Goal: Task Accomplishment & Management: Use online tool/utility

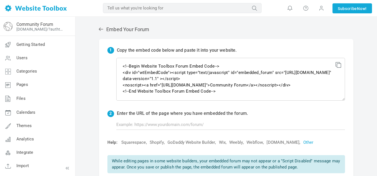
click at [313, 141] on link "Other" at bounding box center [308, 143] width 10 height 6
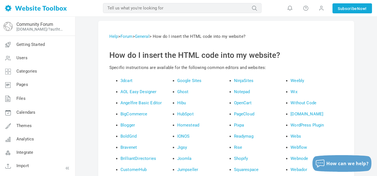
click at [205, 8] on input "text" at bounding box center [182, 8] width 158 height 10
type input "c"
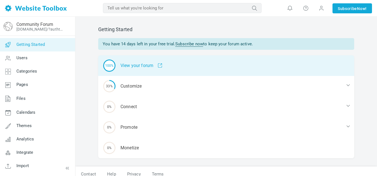
scroll to position [6, 0]
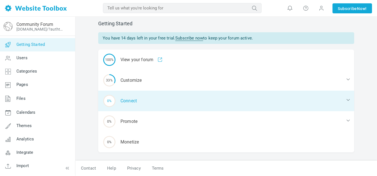
click at [151, 95] on div "0% Connect" at bounding box center [226, 101] width 256 height 21
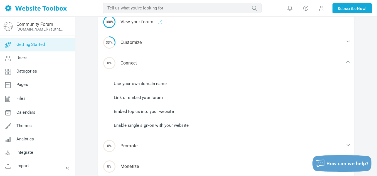
scroll to position [53, 0]
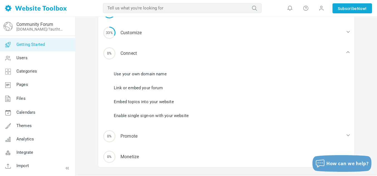
click at [143, 86] on link "Link or embed your forum" at bounding box center [138, 88] width 49 height 6
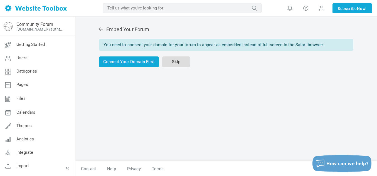
click at [176, 61] on link "Skip" at bounding box center [176, 61] width 28 height 11
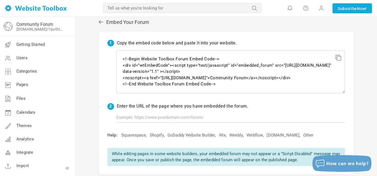
scroll to position [11, 0]
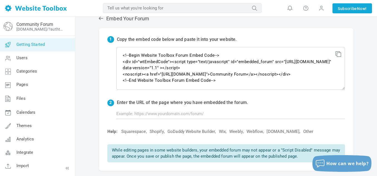
click at [33, 42] on span "Getting Started" at bounding box center [30, 44] width 28 height 5
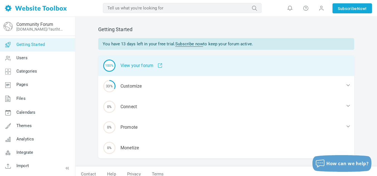
click at [132, 69] on div "100% View your forum" at bounding box center [226, 65] width 256 height 21
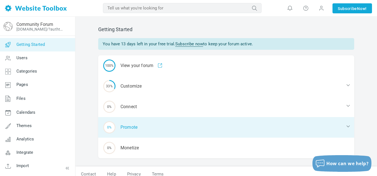
click at [133, 128] on div "0% Promote" at bounding box center [226, 127] width 256 height 21
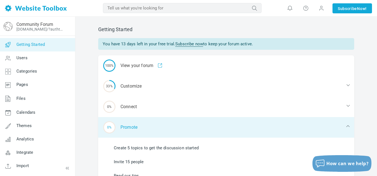
scroll to position [28, 0]
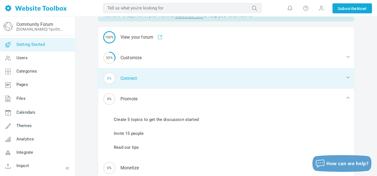
click at [126, 80] on div "0% Connect" at bounding box center [226, 78] width 256 height 21
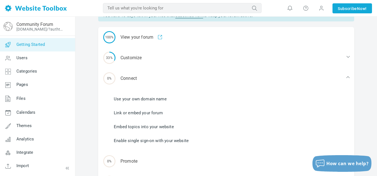
click at [116, 112] on link "Link or embed your forum" at bounding box center [138, 113] width 49 height 6
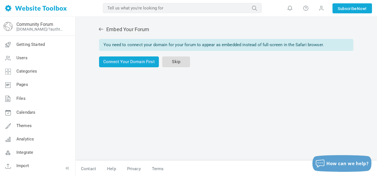
click at [178, 62] on link "Skip" at bounding box center [176, 61] width 28 height 11
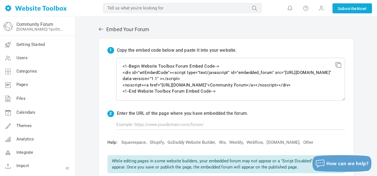
scroll to position [7, 0]
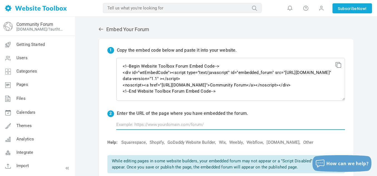
click at [170, 124] on input "text" at bounding box center [230, 124] width 229 height 11
